Goal: Task Accomplishment & Management: Complete application form

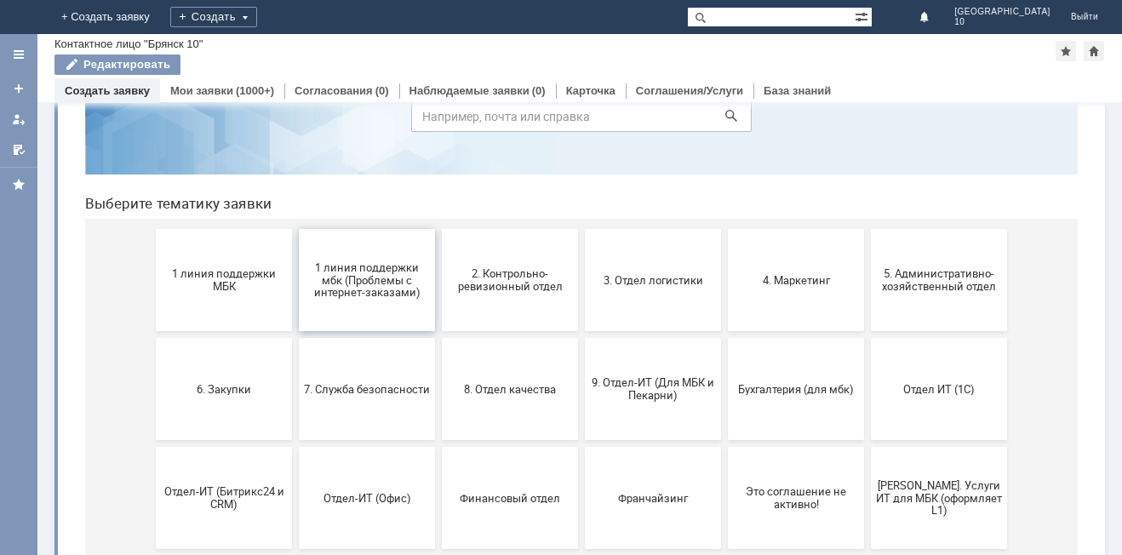
scroll to position [170, 0]
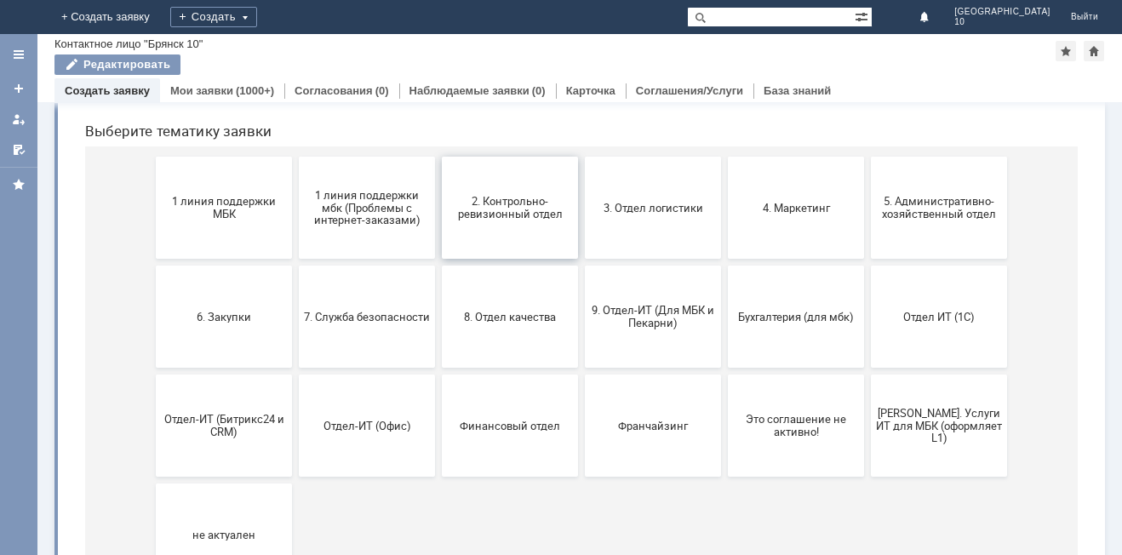
click at [489, 204] on span "2. Контрольно-ревизионный отдел" at bounding box center [510, 208] width 126 height 26
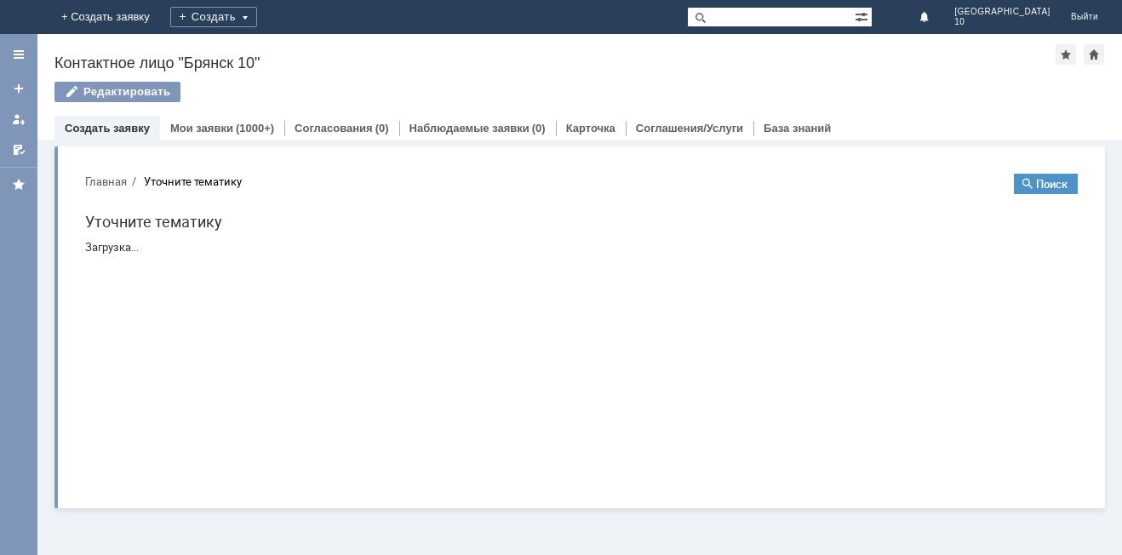
scroll to position [0, 0]
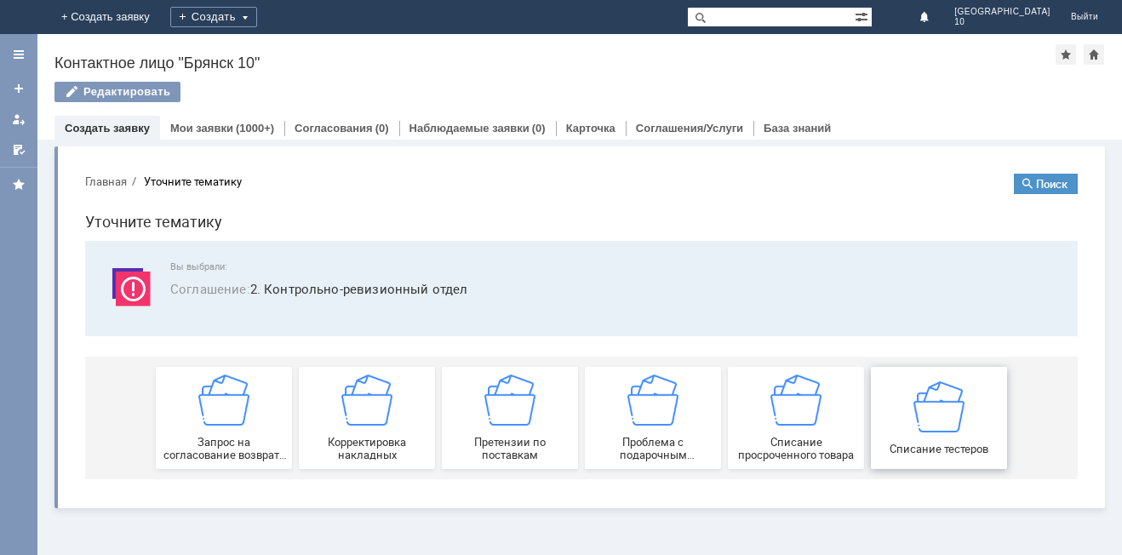
click at [904, 439] on div "Списание тестеров" at bounding box center [939, 418] width 126 height 74
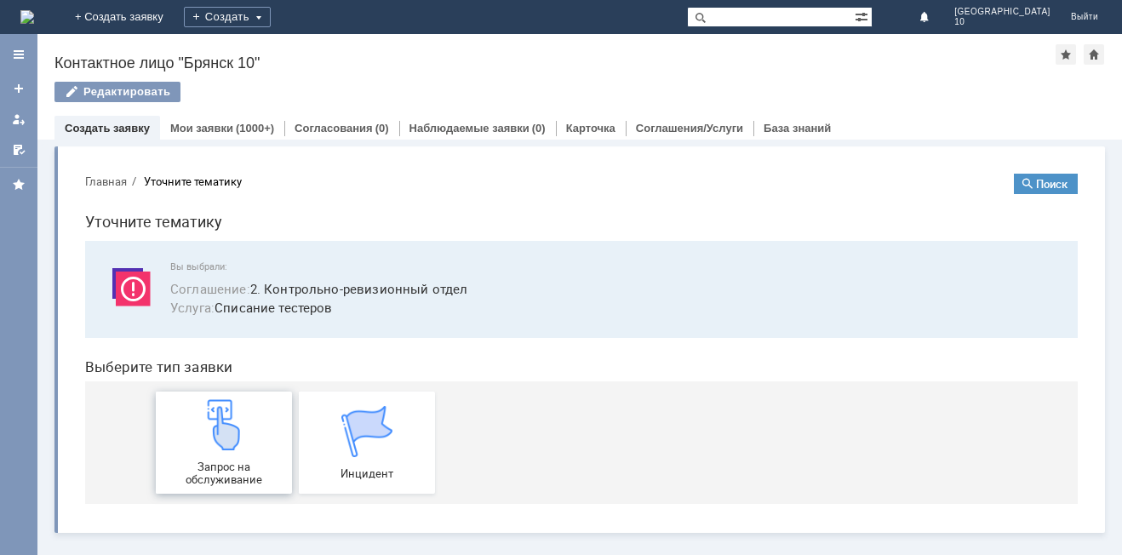
click at [243, 452] on div "Запрос на обслуживание" at bounding box center [224, 442] width 126 height 87
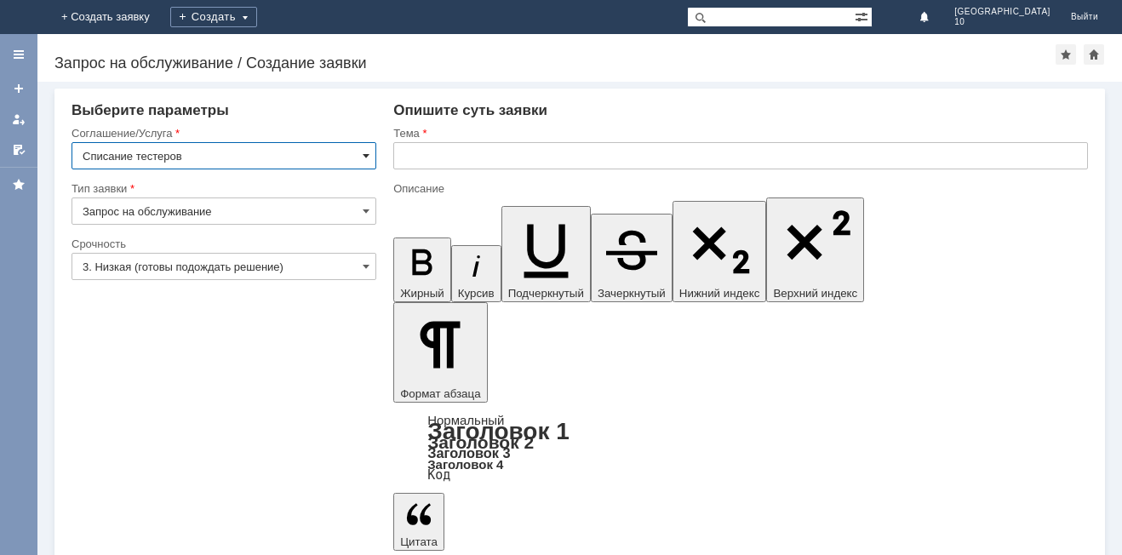
click at [364, 157] on span at bounding box center [366, 156] width 7 height 14
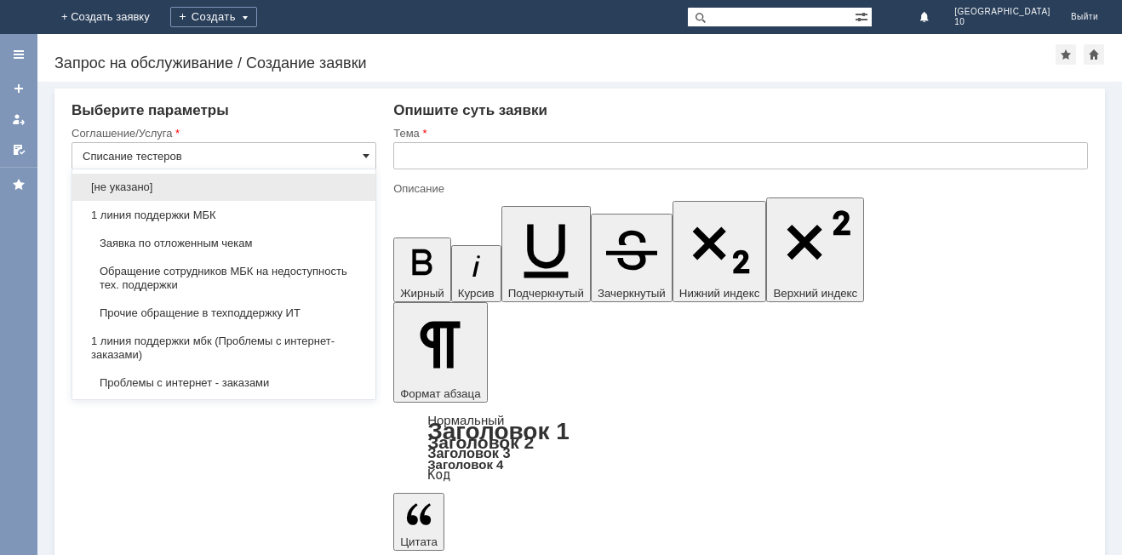
scroll to position [410, 0]
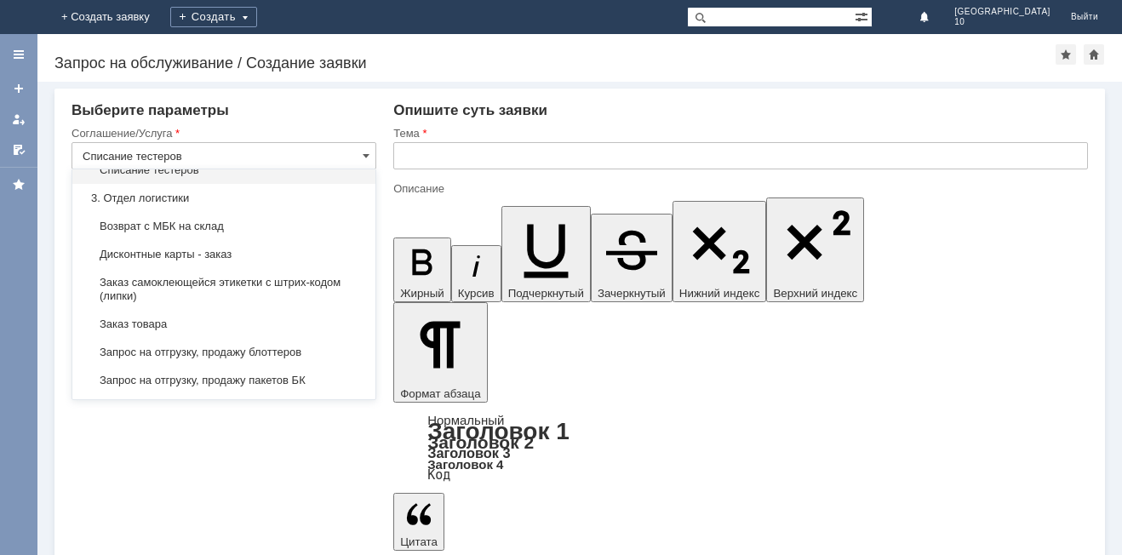
click at [212, 177] on span "Списание тестеров" at bounding box center [224, 171] width 283 height 14
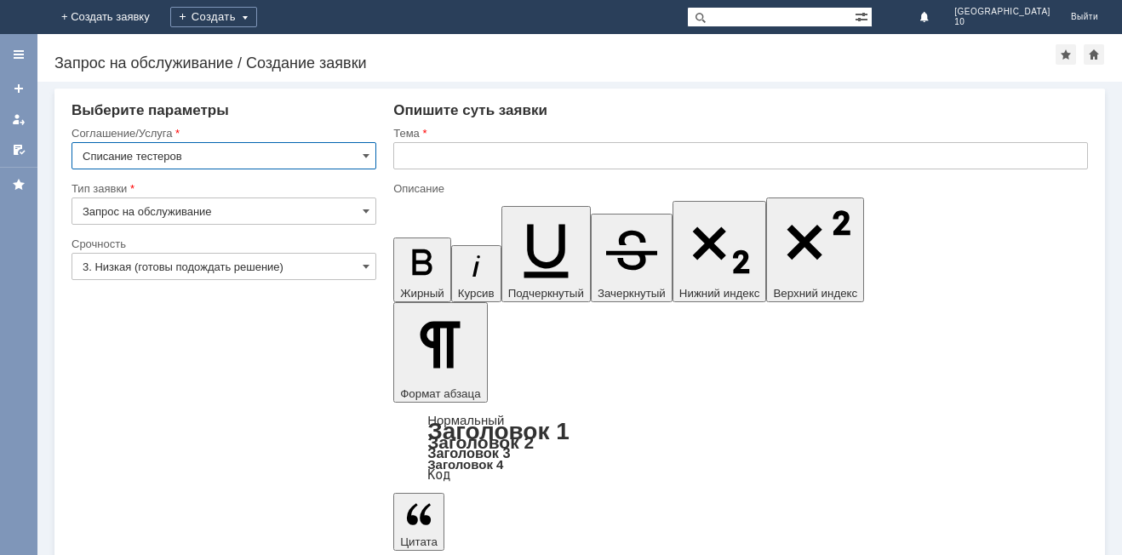
type input "Списание тестеров"
click at [441, 160] on input "text" at bounding box center [740, 155] width 695 height 27
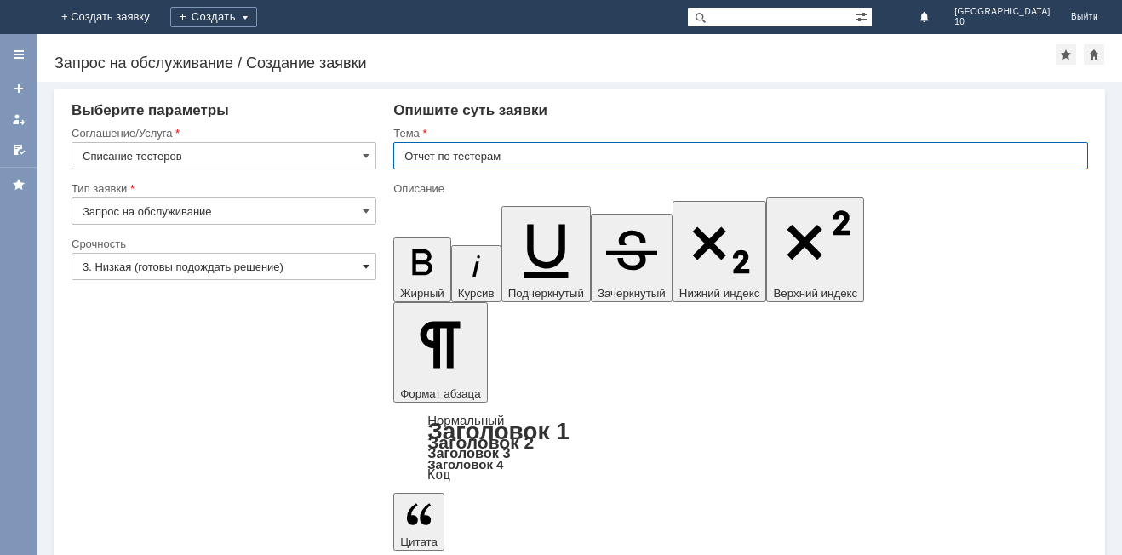
type input "Отчет по тестерам"
click at [370, 267] on span at bounding box center [366, 267] width 7 height 14
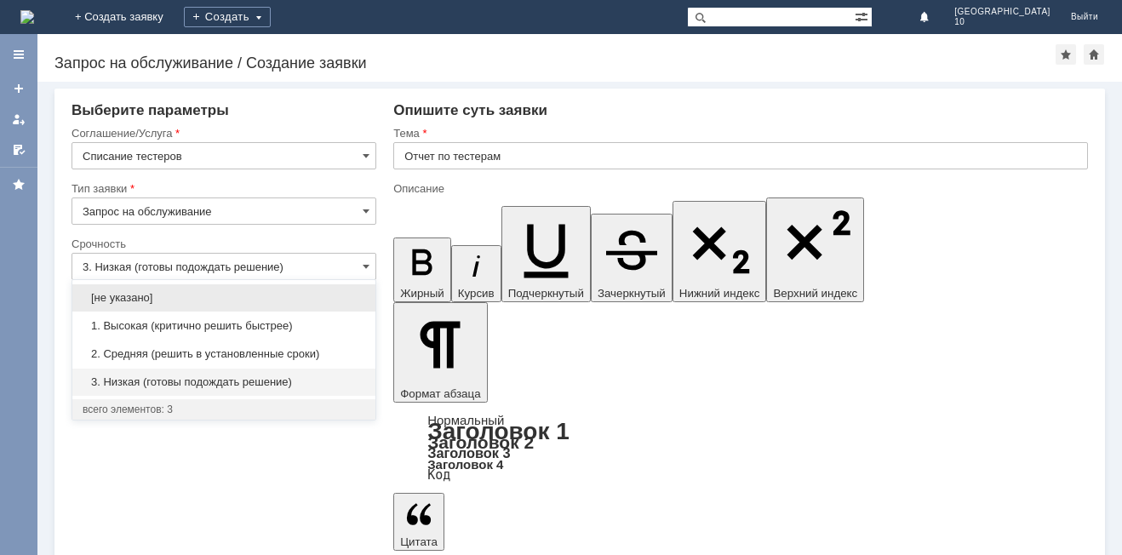
drag, startPoint x: 249, startPoint y: 352, endPoint x: 269, endPoint y: 341, distance: 23.2
click at [256, 348] on span "2. Средняя (решить в установленные сроки)" at bounding box center [224, 354] width 283 height 14
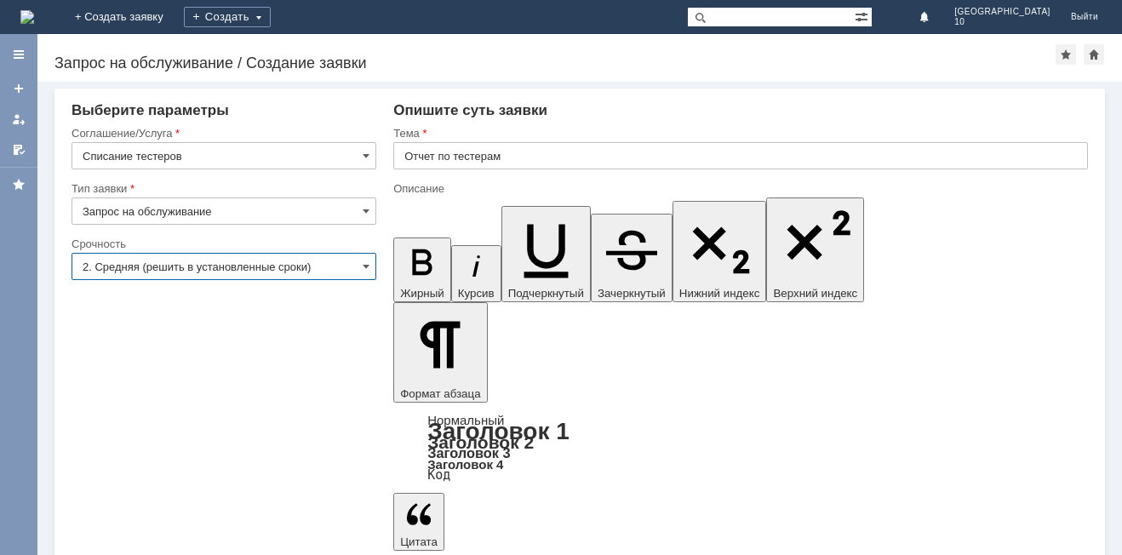
type input "2. Средняя (решить в установленные сроки)"
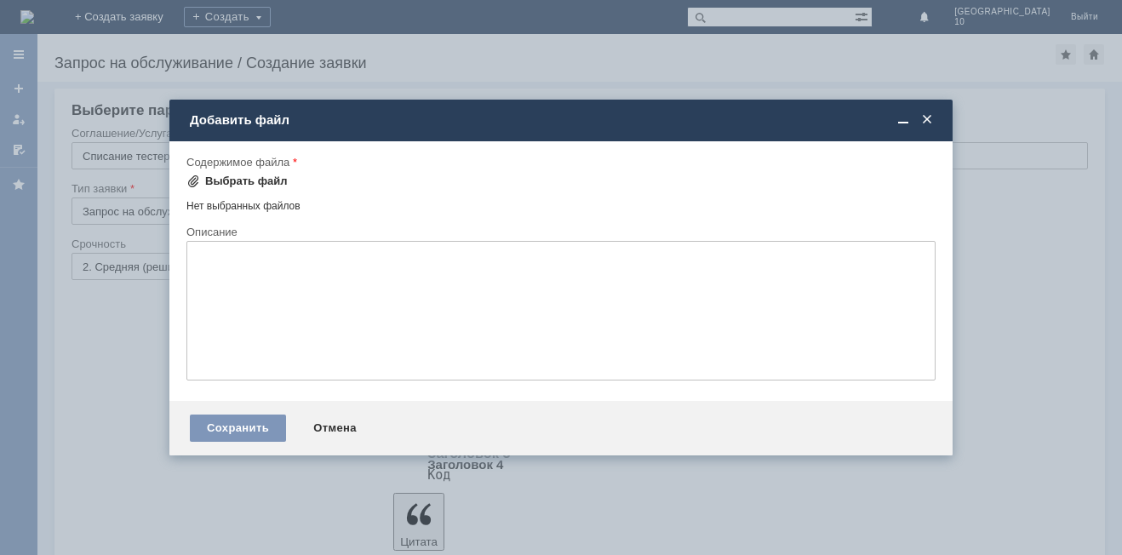
click at [249, 180] on div "Выбрать файл" at bounding box center [246, 182] width 83 height 14
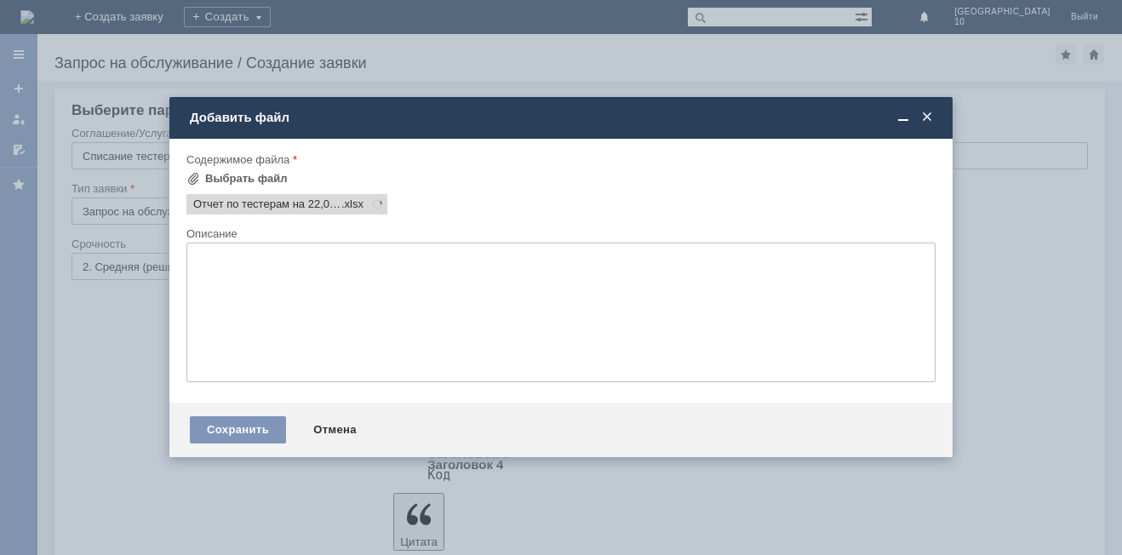
scroll to position [0, 0]
click at [236, 434] on div "Сохранить" at bounding box center [238, 429] width 96 height 27
